Goal: Find specific page/section: Find specific page/section

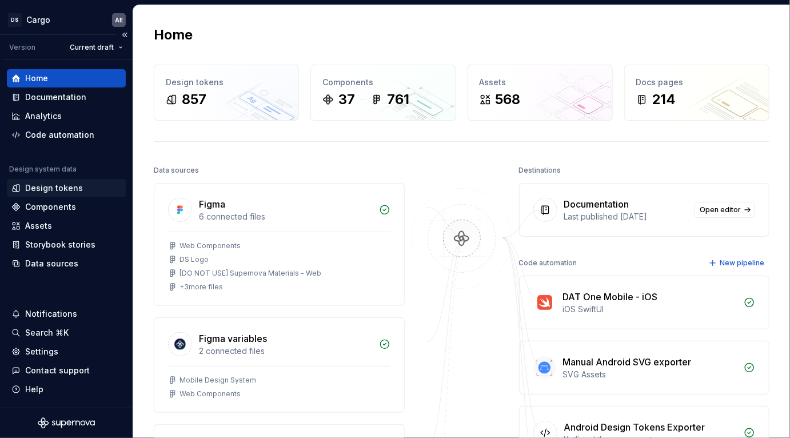
click at [68, 188] on div "Design tokens" at bounding box center [54, 187] width 58 height 11
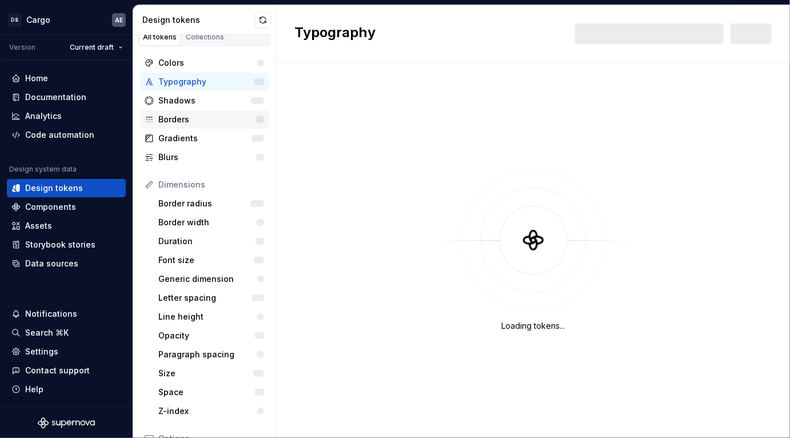
scroll to position [6, 0]
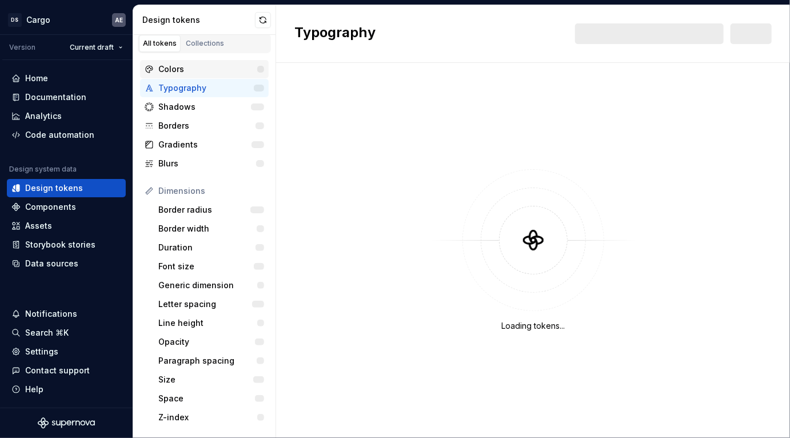
click at [195, 66] on div "Colors" at bounding box center [207, 68] width 99 height 11
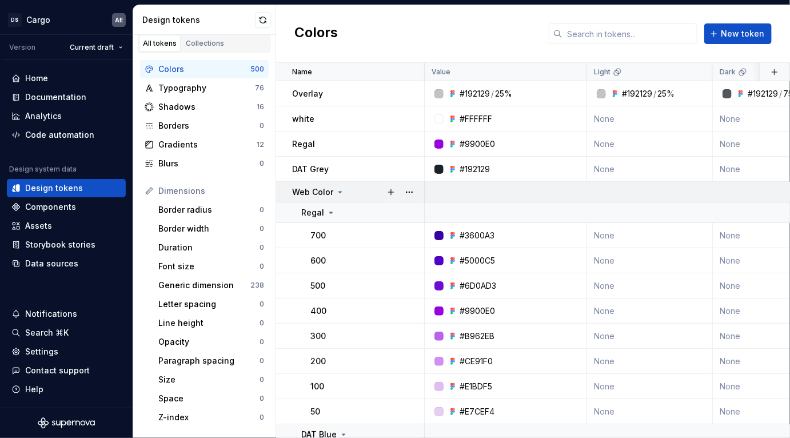
click at [341, 189] on icon at bounding box center [339, 191] width 9 height 9
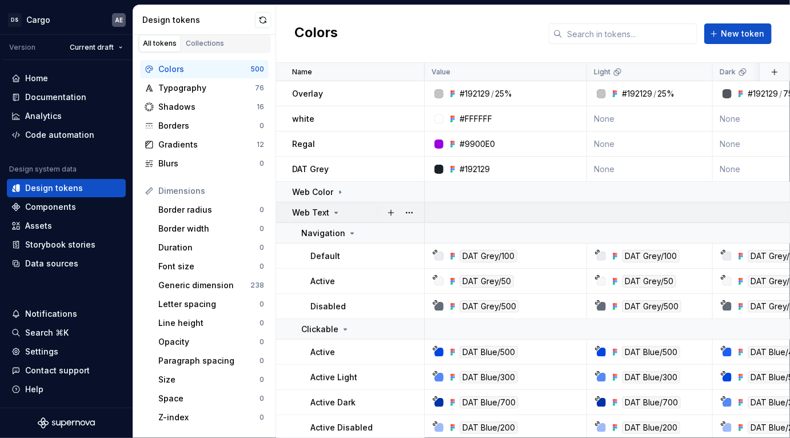
click at [334, 208] on icon at bounding box center [335, 212] width 9 height 9
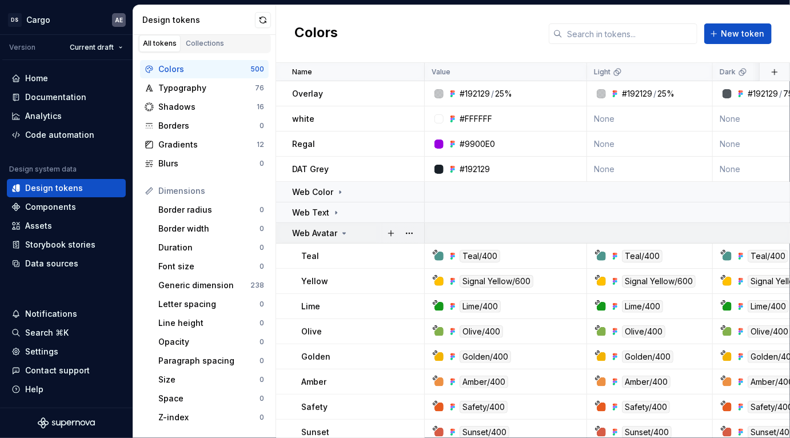
click at [340, 235] on icon at bounding box center [343, 233] width 9 height 9
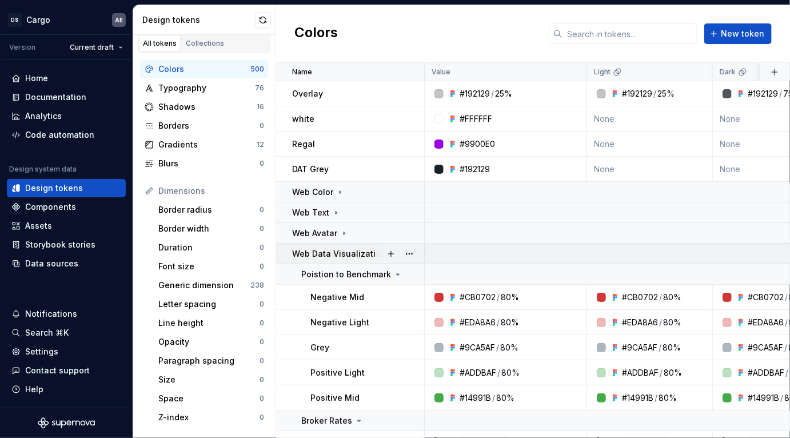
click at [352, 260] on td "Web Data Visualization" at bounding box center [350, 253] width 149 height 21
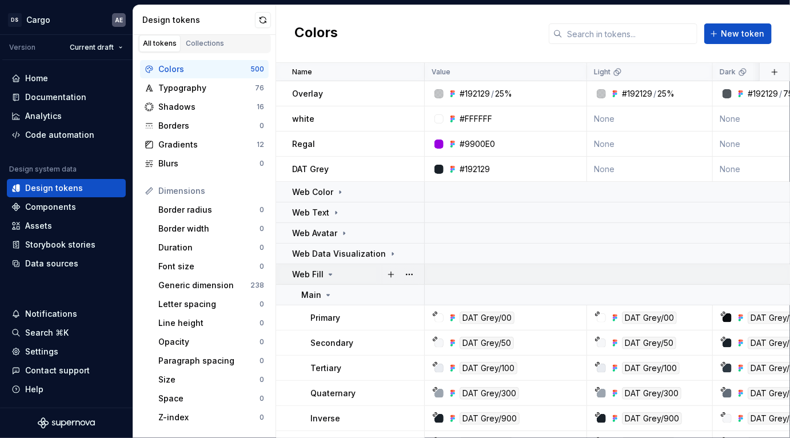
click at [332, 274] on icon at bounding box center [330, 274] width 9 height 9
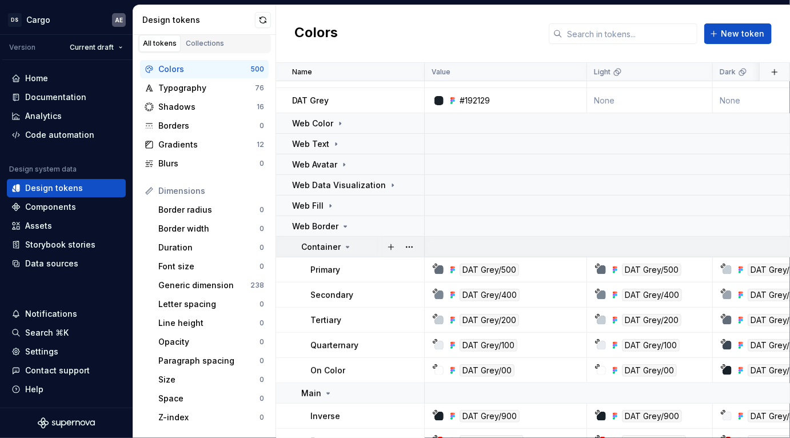
scroll to position [68, 0]
click at [339, 231] on div "Web Border" at bounding box center [321, 226] width 58 height 11
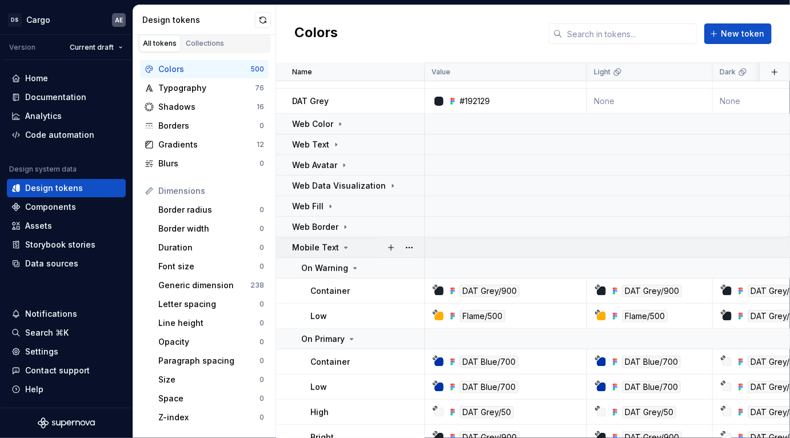
click at [341, 251] on icon at bounding box center [345, 247] width 9 height 9
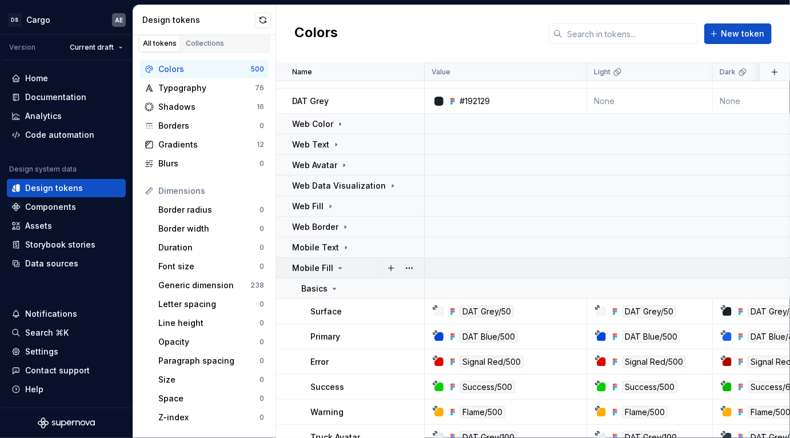
click at [340, 266] on icon at bounding box center [339, 267] width 9 height 9
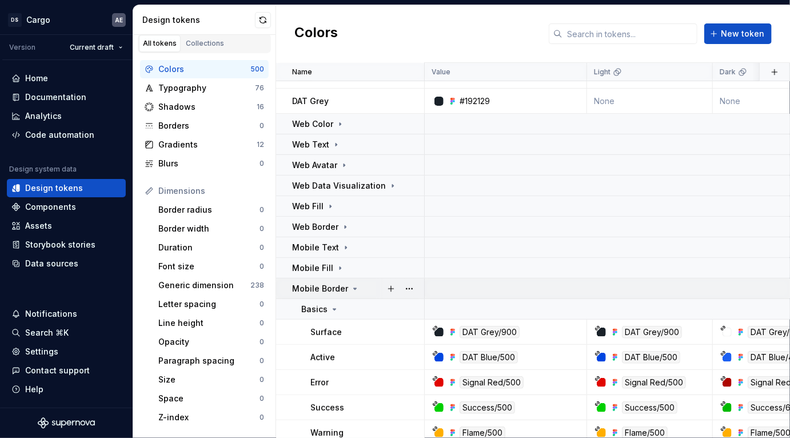
click at [341, 293] on p "Mobile Border" at bounding box center [320, 288] width 56 height 11
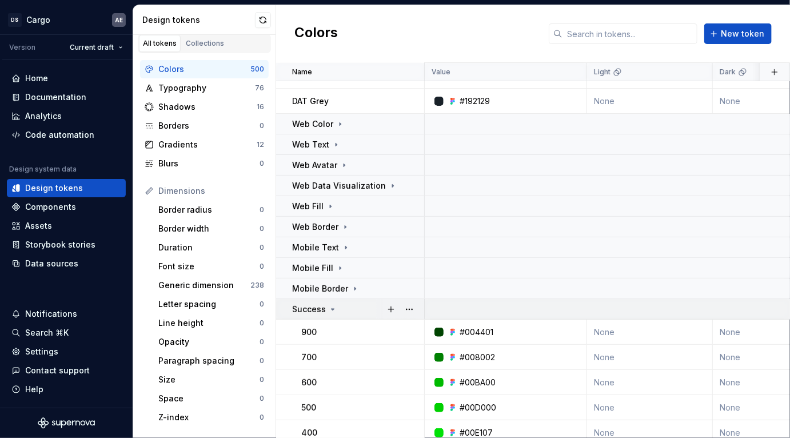
click at [341, 303] on div "Success" at bounding box center [357, 308] width 131 height 11
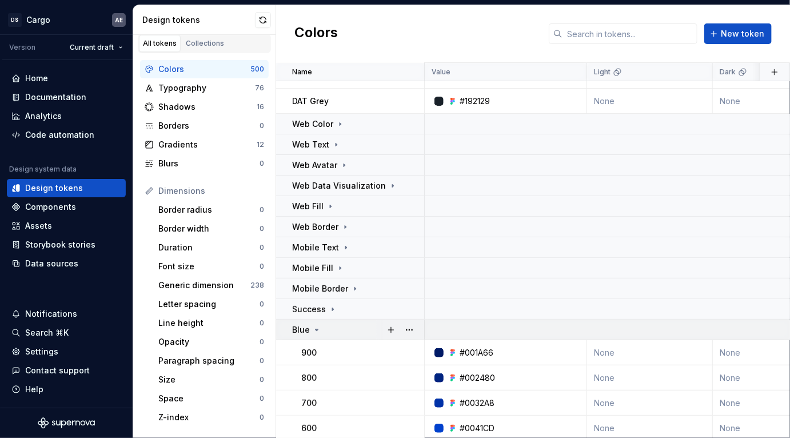
click at [342, 322] on td "Blue" at bounding box center [350, 329] width 149 height 21
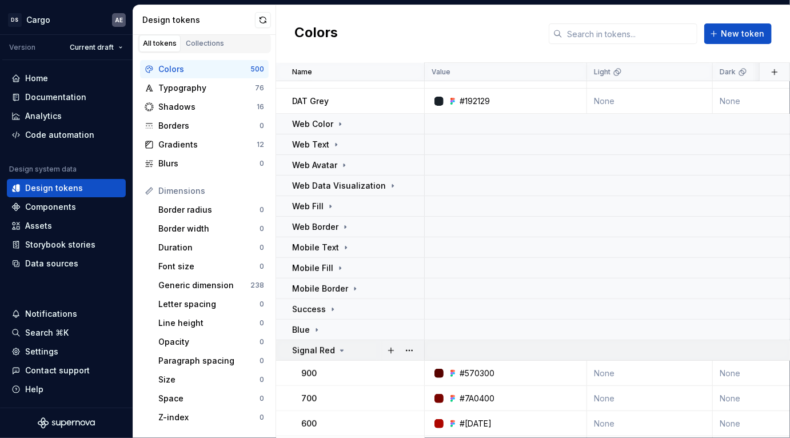
click at [339, 355] on div "Signal Red" at bounding box center [319, 350] width 54 height 11
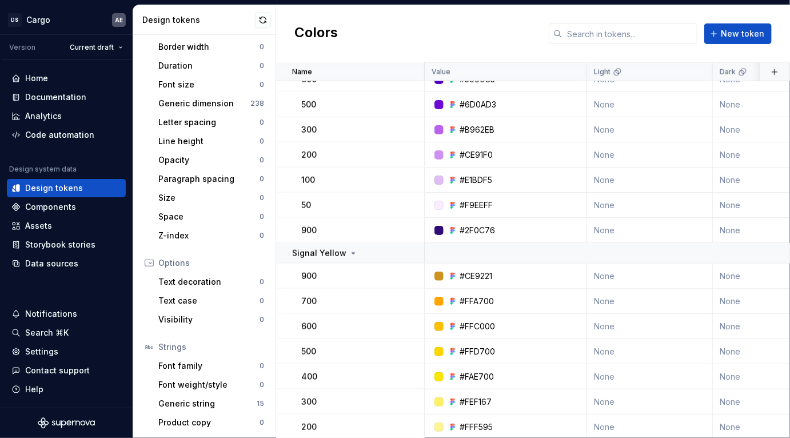
scroll to position [483, 0]
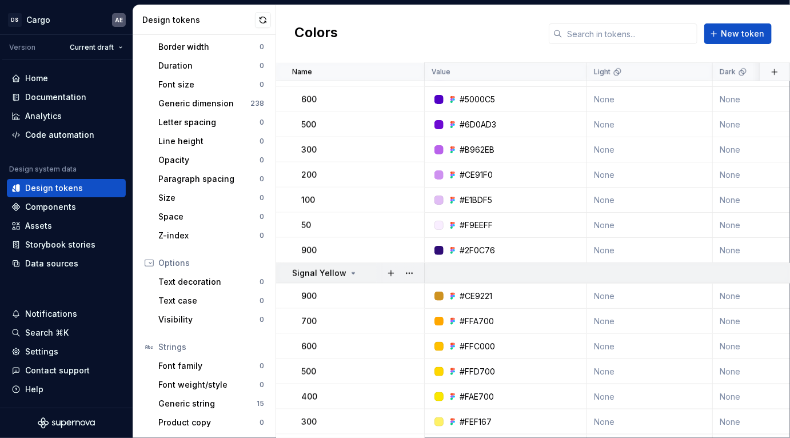
click at [341, 274] on p "Signal Yellow" at bounding box center [319, 272] width 54 height 11
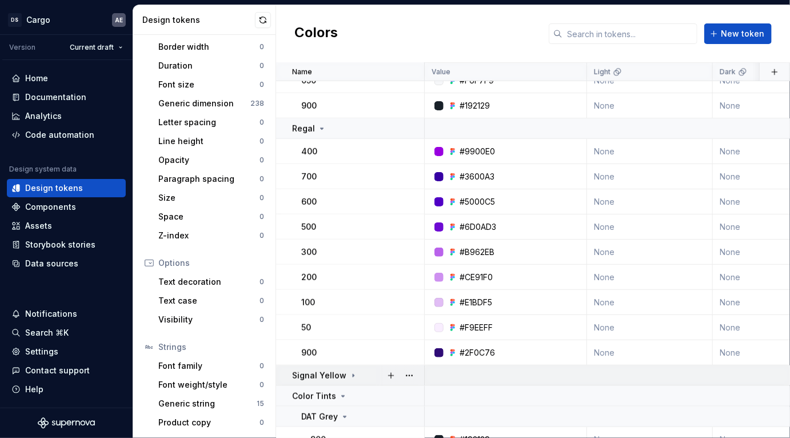
scroll to position [287, 0]
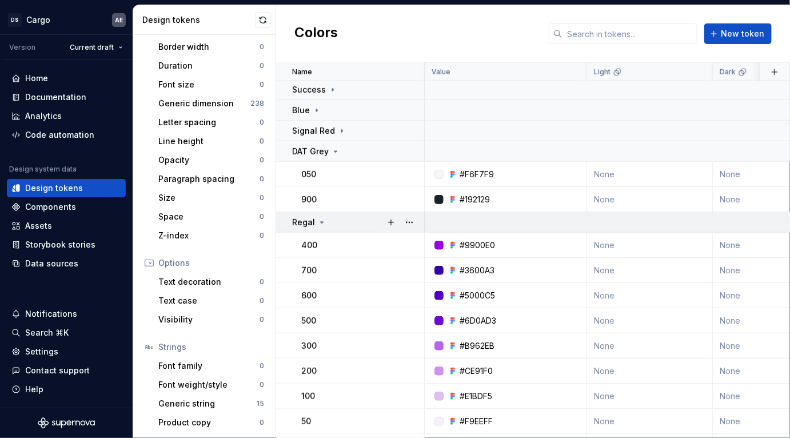
click at [341, 219] on div "Regal" at bounding box center [357, 222] width 131 height 11
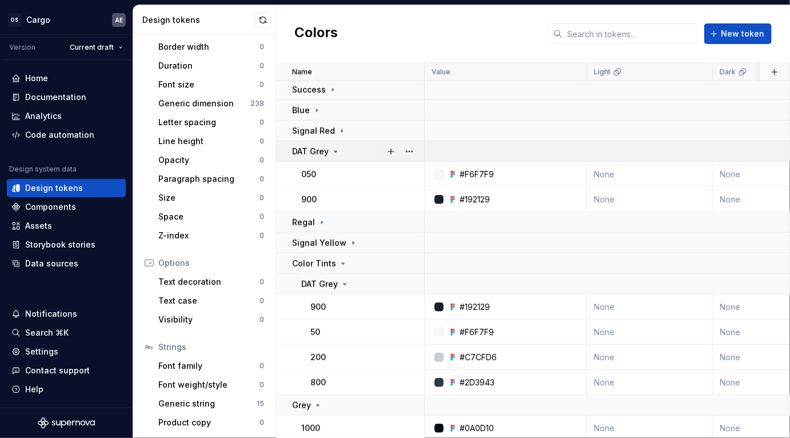
click at [344, 149] on div "DAT Grey" at bounding box center [357, 151] width 131 height 11
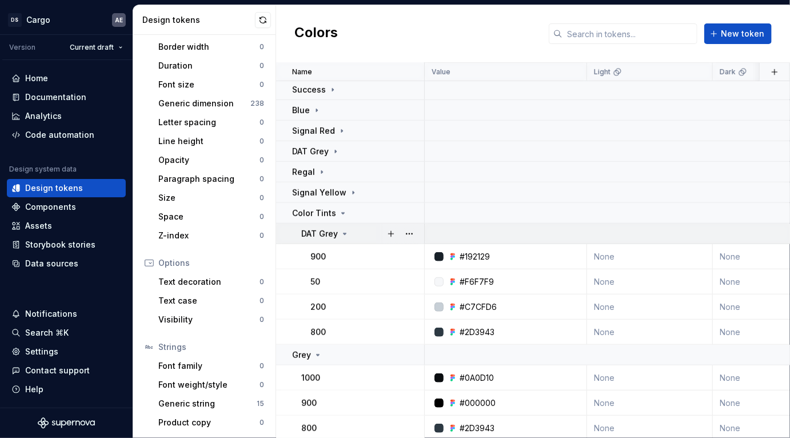
click at [343, 229] on icon at bounding box center [344, 233] width 9 height 9
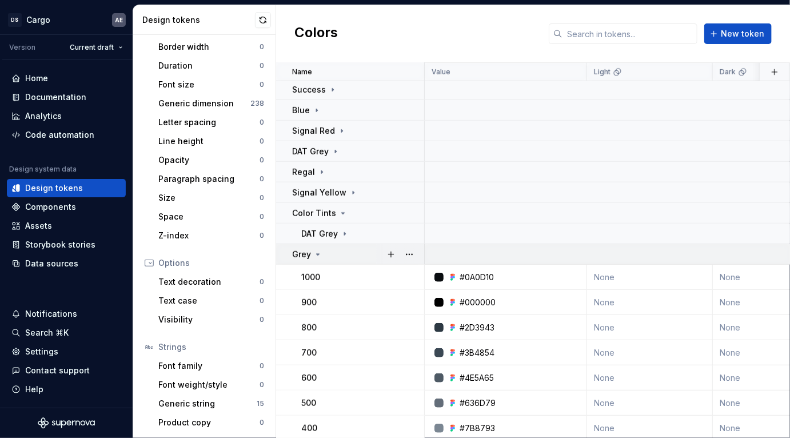
click at [330, 254] on div "Grey" at bounding box center [357, 254] width 131 height 11
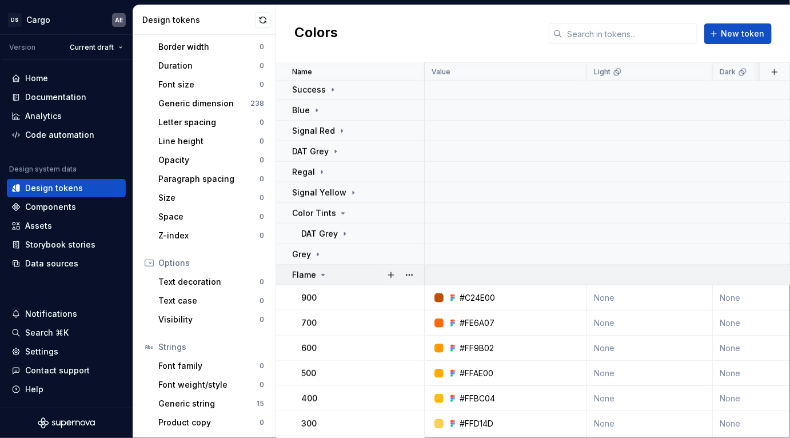
click at [329, 275] on div "Flame" at bounding box center [357, 274] width 131 height 11
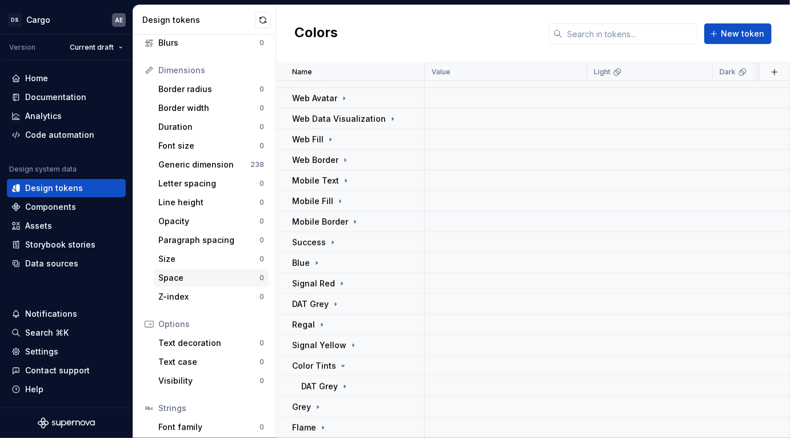
scroll to position [0, 0]
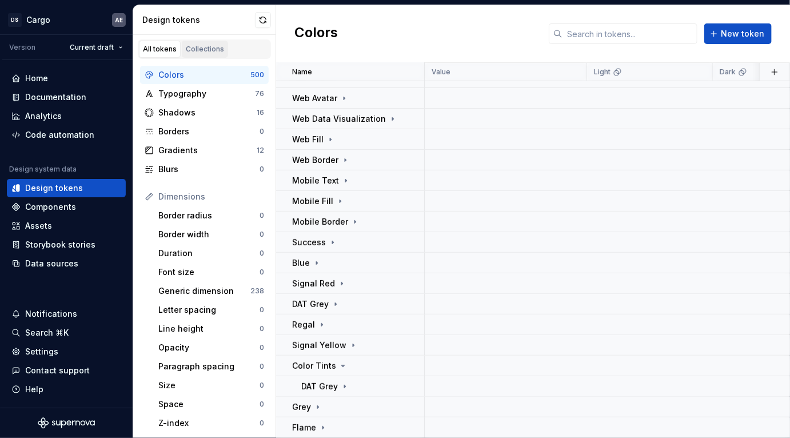
click at [208, 54] on link "Collections" at bounding box center [205, 49] width 46 height 17
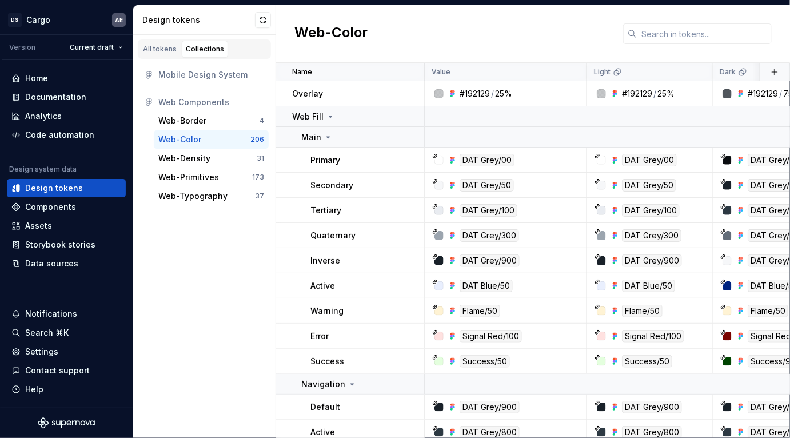
click at [207, 74] on div "Mobile Design System" at bounding box center [211, 74] width 106 height 11
click at [151, 75] on icon at bounding box center [149, 74] width 5 height 7
click at [205, 73] on div "Mobile Design System" at bounding box center [211, 74] width 106 height 11
